Goal: Task Accomplishment & Management: Manage account settings

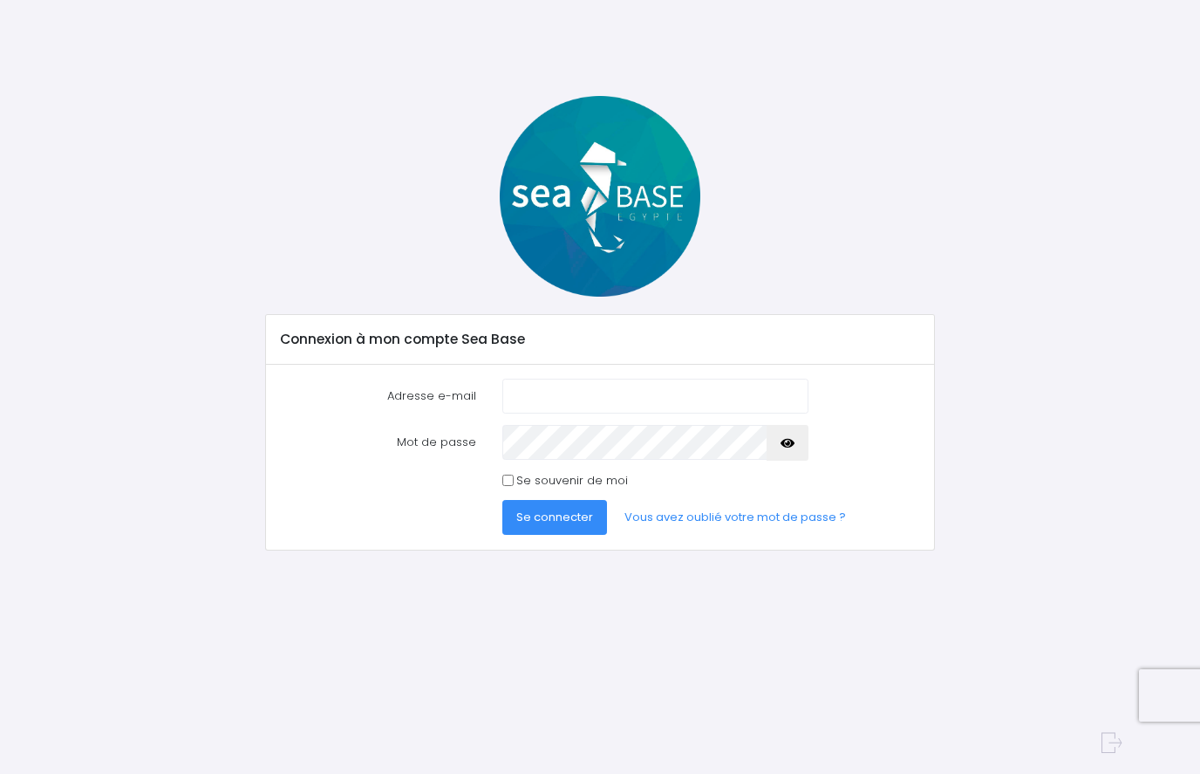
type input "[EMAIL_ADDRESS][DOMAIN_NAME]"
click at [788, 443] on icon "button" at bounding box center [788, 443] width 14 height 0
click at [535, 514] on span "Se connecter" at bounding box center [554, 516] width 77 height 17
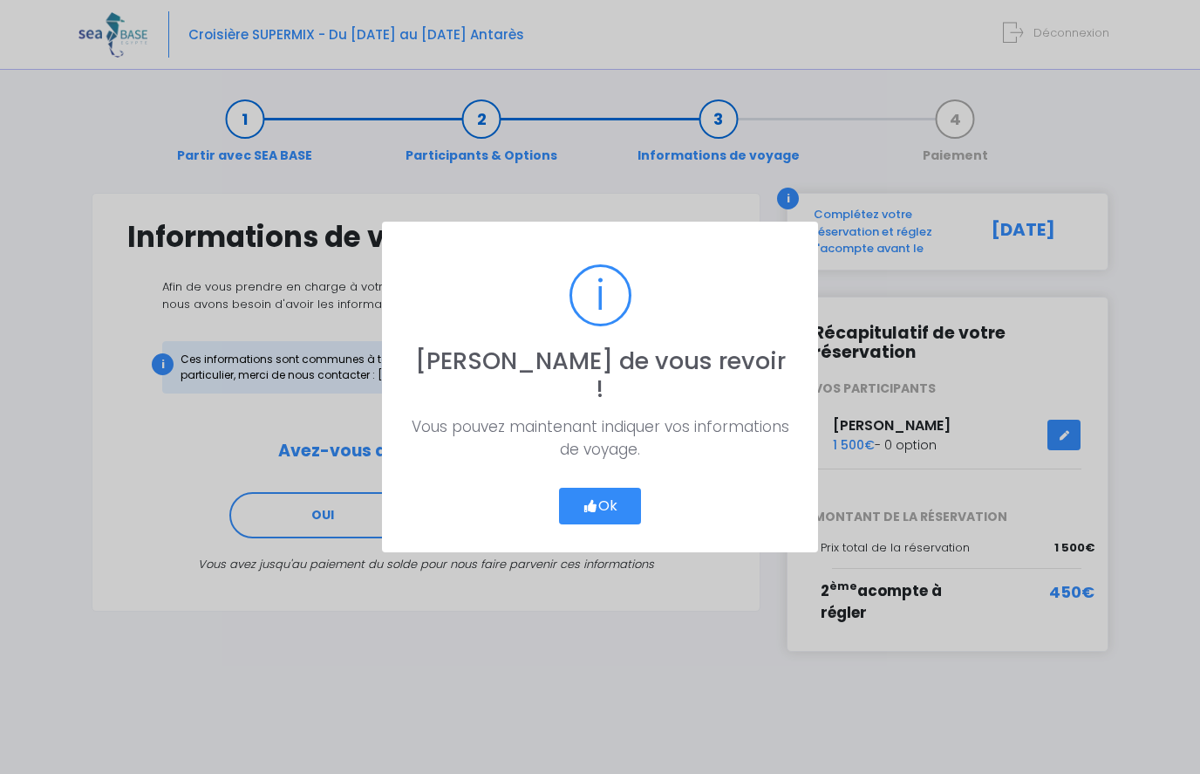
click at [606, 490] on button "Ok" at bounding box center [600, 506] width 82 height 37
